Goal: Transaction & Acquisition: Purchase product/service

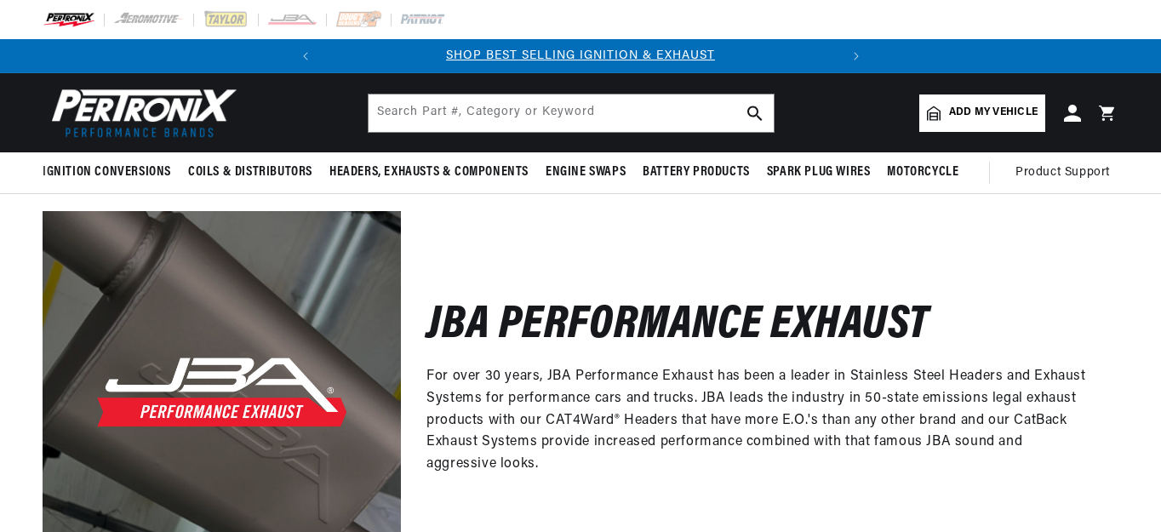
drag, startPoint x: 655, startPoint y: 448, endPoint x: 686, endPoint y: 467, distance: 37.1
click at [686, 467] on div "JBA Performance Exhaust For over 30 years, JBA Performance Exhaust has been a l…" at bounding box center [760, 390] width 718 height 358
click at [664, 440] on p "For over 30 years, JBA Performance Exhaust has been a leader in Stainless Steel…" at bounding box center [759, 420] width 667 height 109
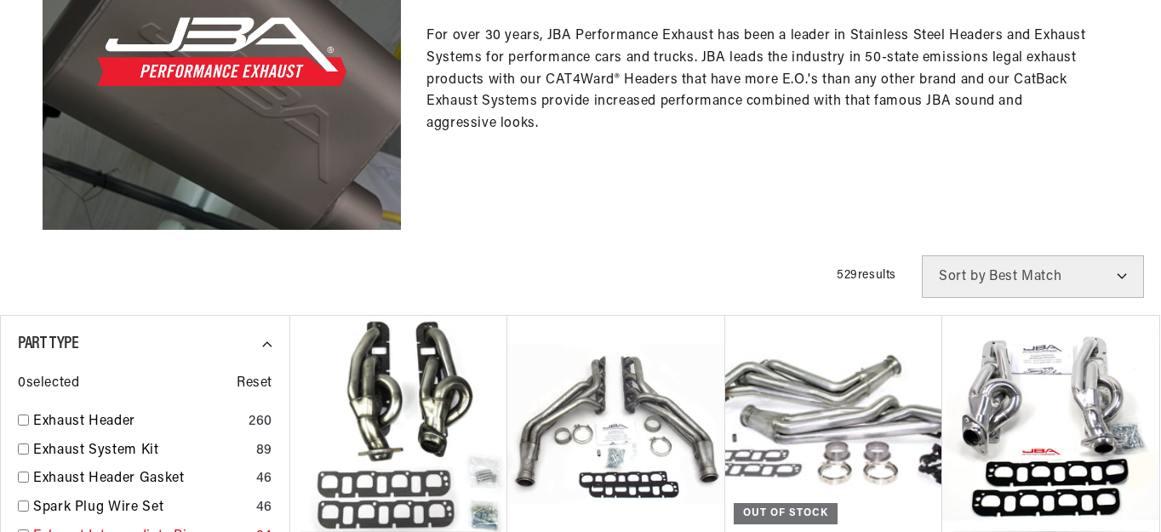
scroll to position [554, 0]
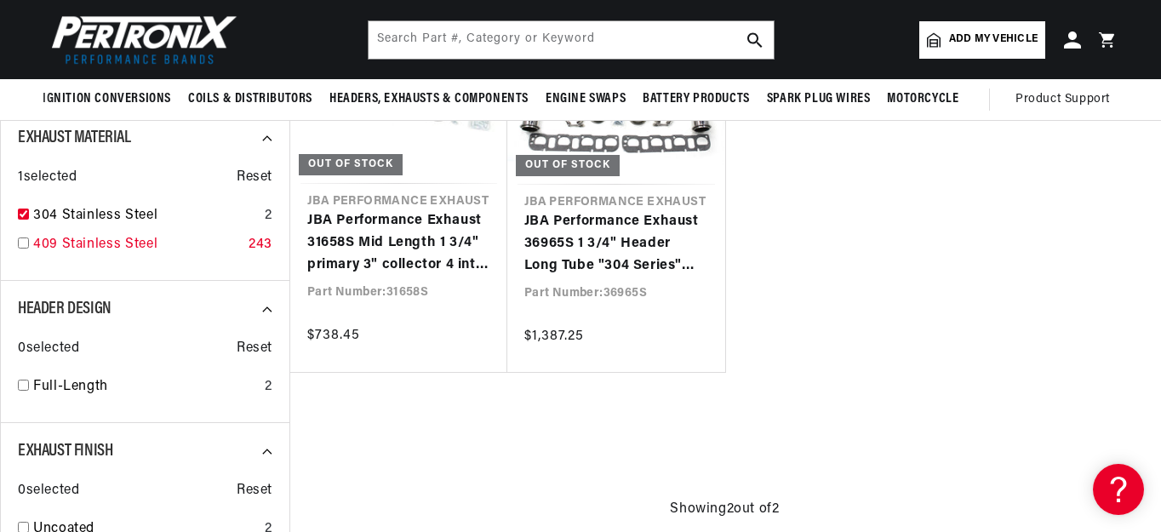
scroll to position [681, 0]
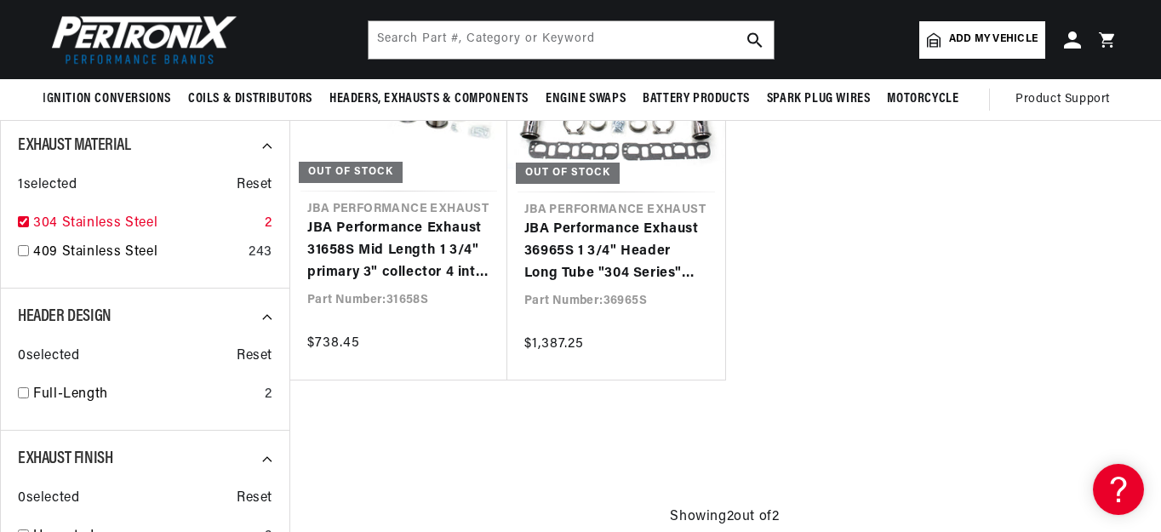
click at [22, 220] on input "checkbox" at bounding box center [23, 221] width 11 height 11
checkbox input "false"
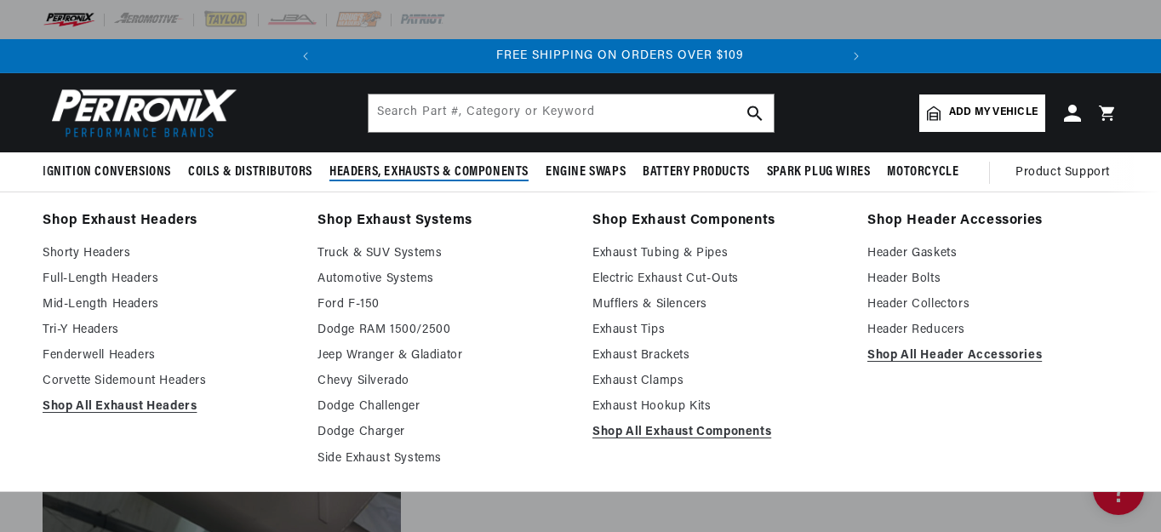
scroll to position [0, 516]
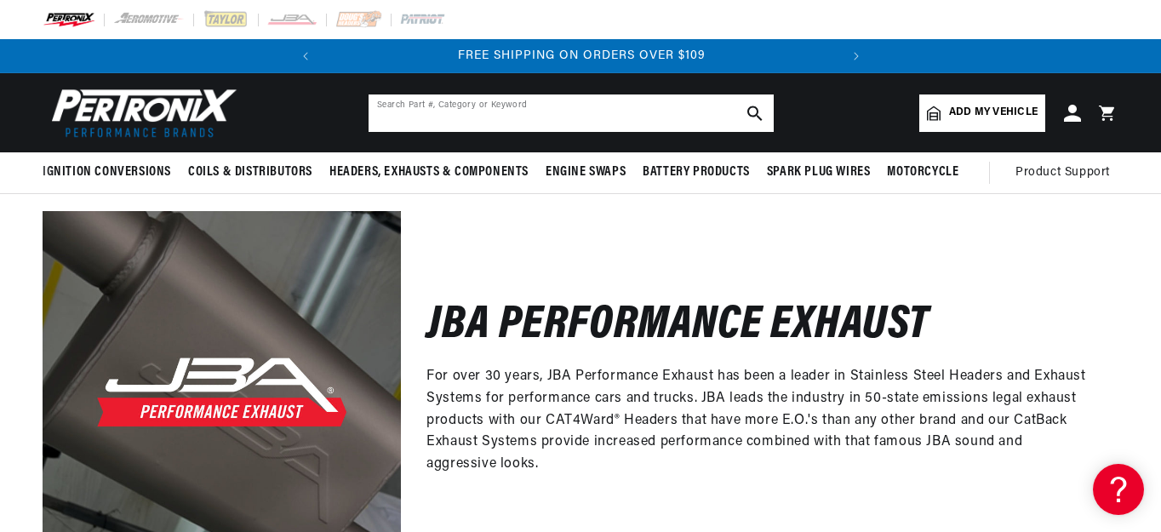
click at [449, 120] on input "text" at bounding box center [571, 112] width 405 height 37
type input "toyota fj cruiser"
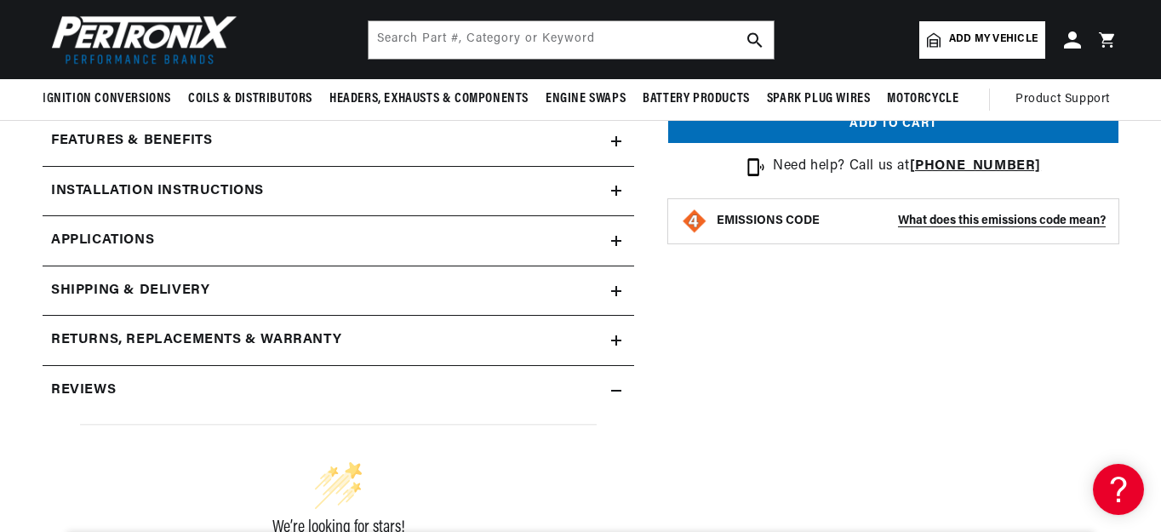
scroll to position [596, 0]
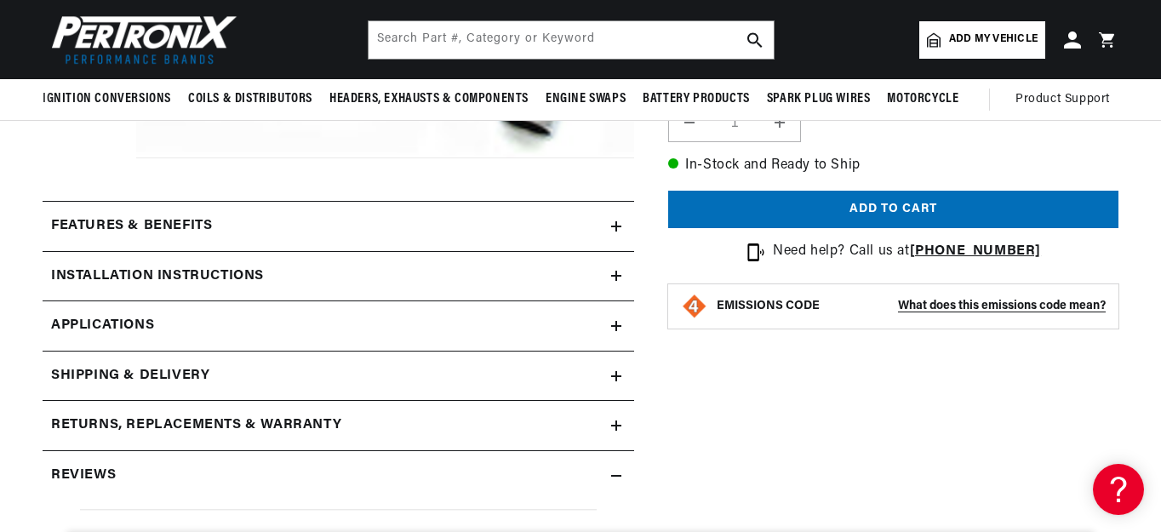
click at [175, 207] on summary "Features & Benefits" at bounding box center [339, 226] width 592 height 49
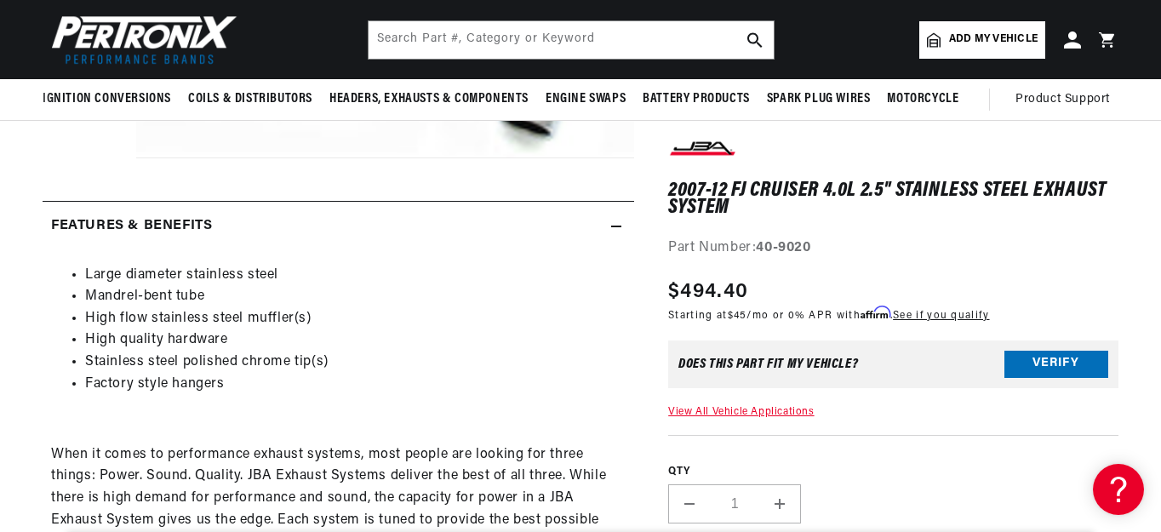
scroll to position [0, 0]
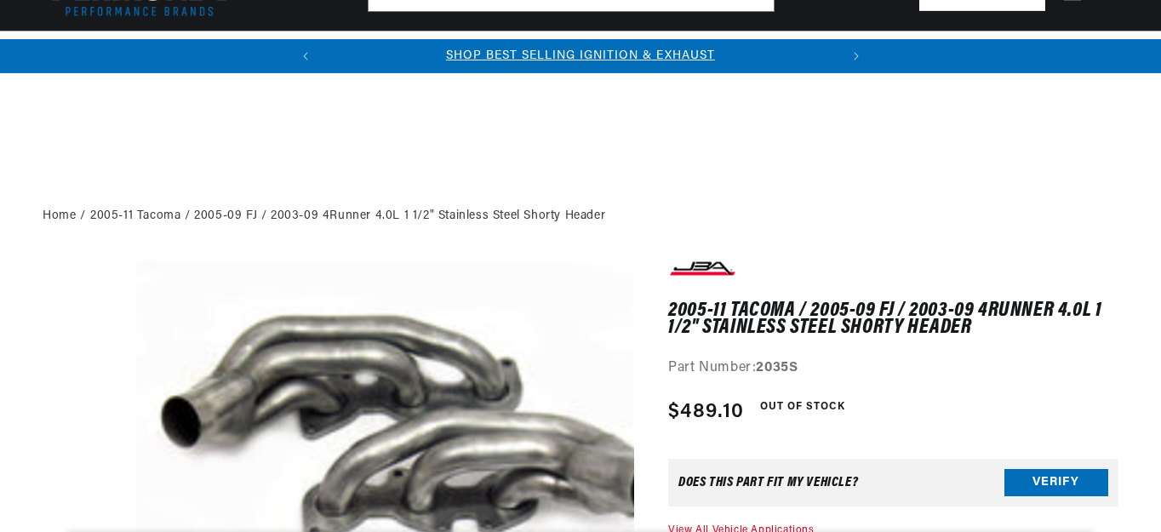
scroll to position [419, 0]
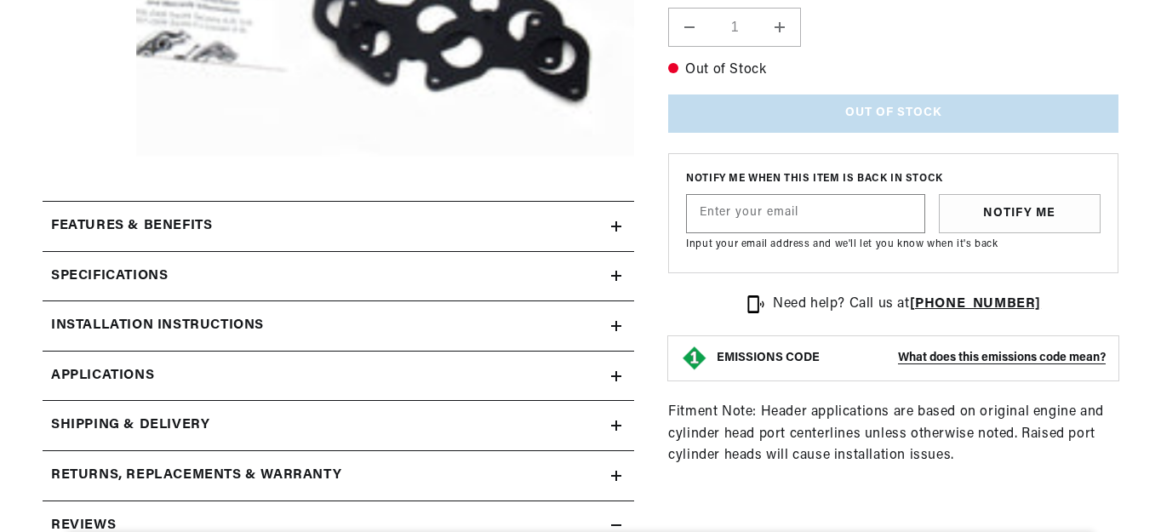
click at [205, 230] on h2 "Features & Benefits" at bounding box center [131, 226] width 161 height 22
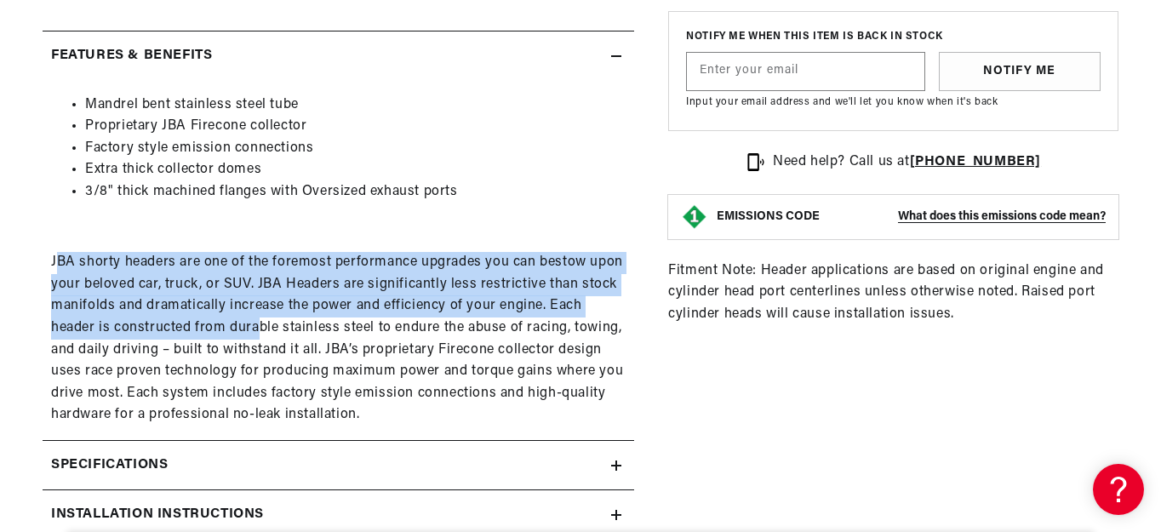
scroll to position [0, 0]
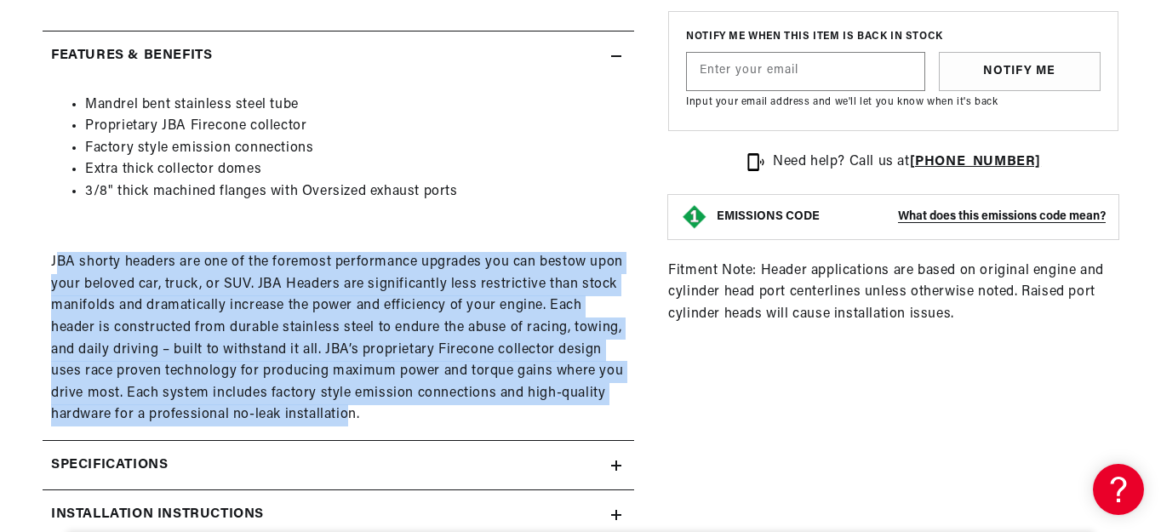
drag, startPoint x: 252, startPoint y: 313, endPoint x: 352, endPoint y: 422, distance: 147.6
click at [352, 422] on p "JBA shorty headers are one of the foremost performance upgrades you can bestow …" at bounding box center [338, 339] width 575 height 175
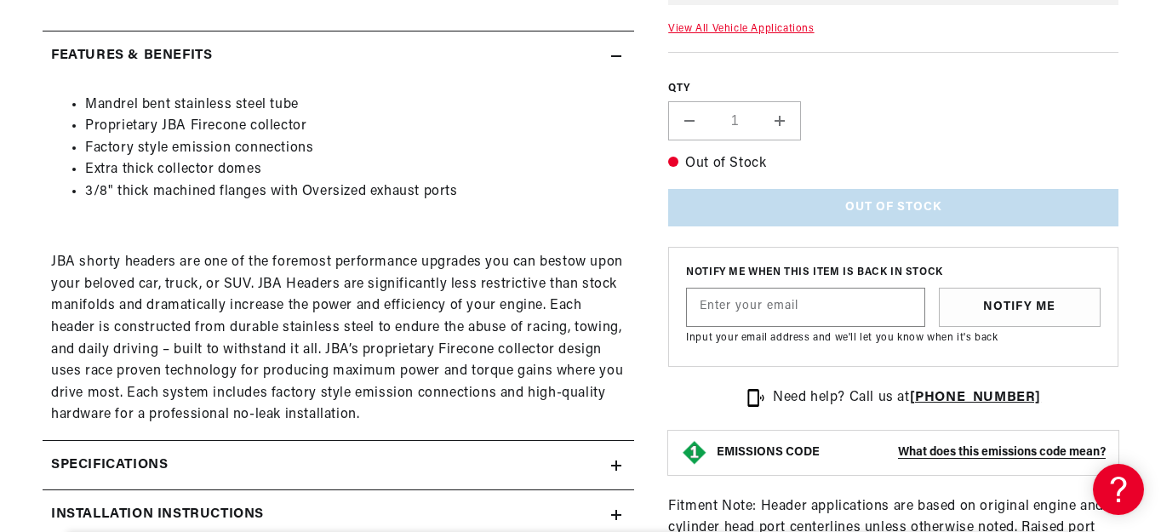
click at [361, 476] on div "Specifications" at bounding box center [327, 466] width 569 height 22
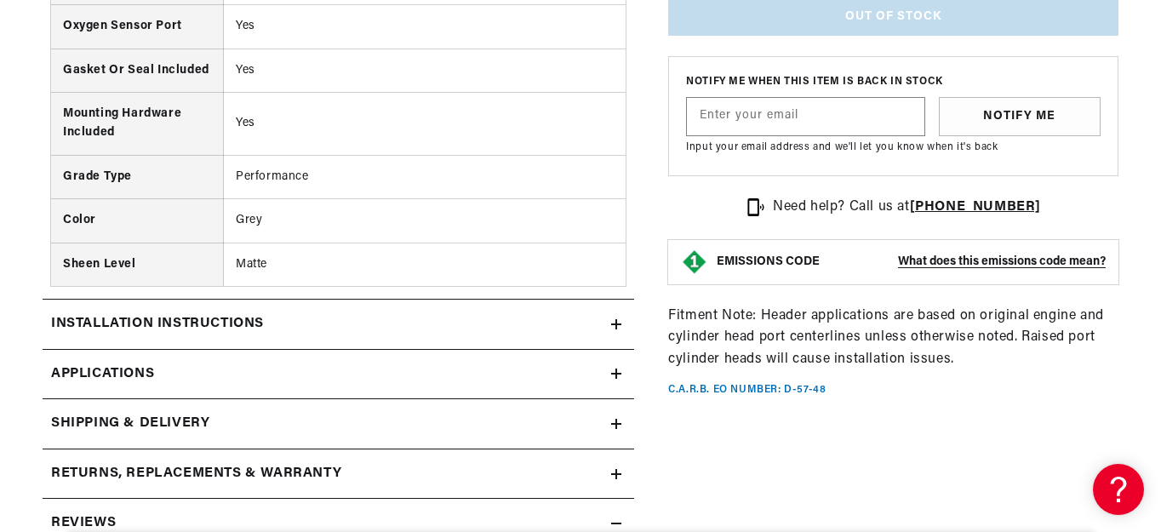
scroll to position [1617, 0]
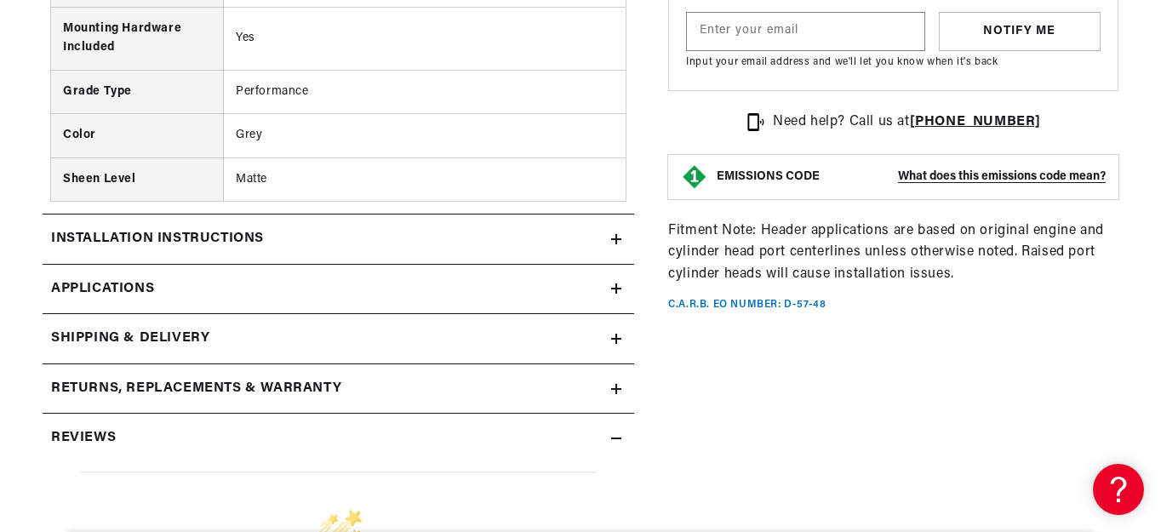
click at [246, 229] on h2 "Installation instructions" at bounding box center [157, 239] width 213 height 22
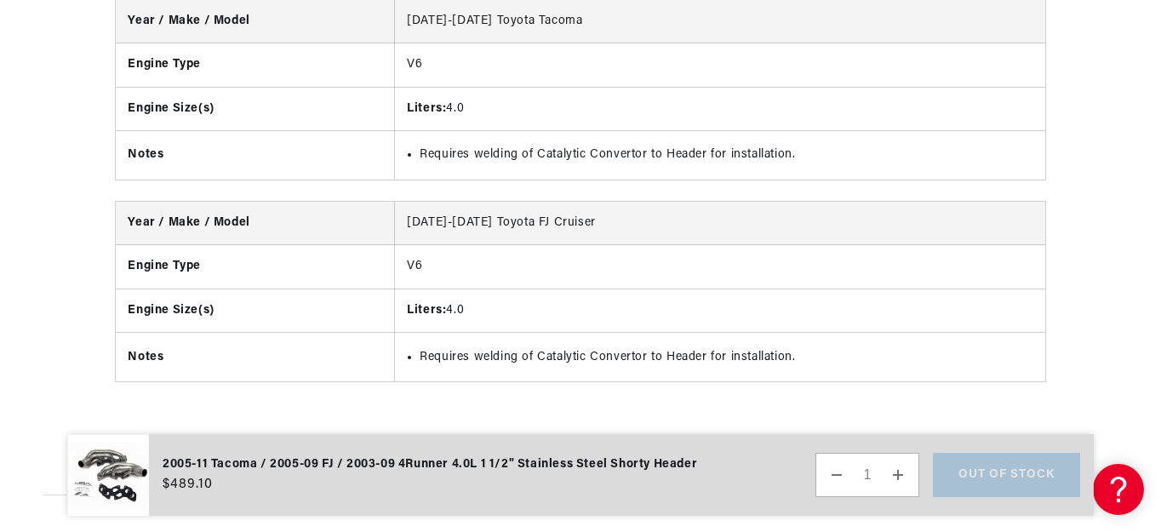
scroll to position [0, 516]
